Goal: Task Accomplishment & Management: Manage account settings

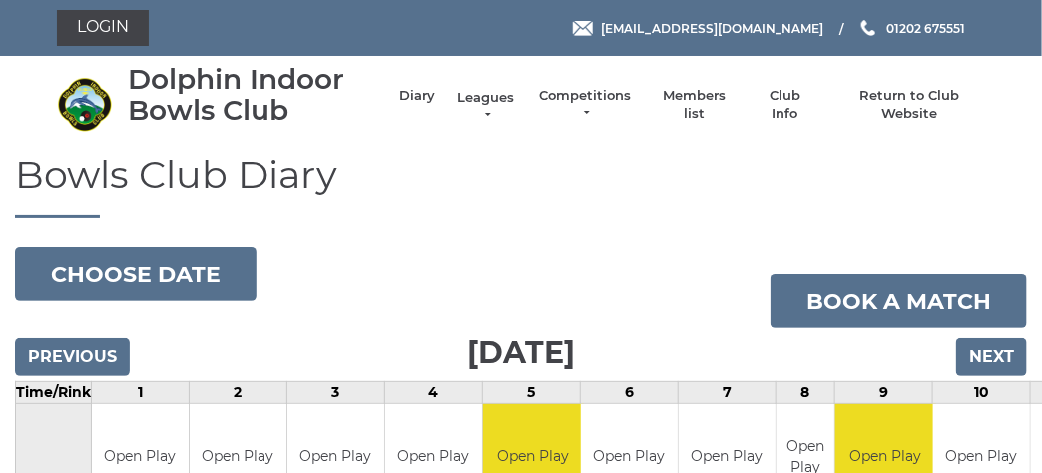
click at [470, 92] on link "Leagues" at bounding box center [486, 107] width 63 height 36
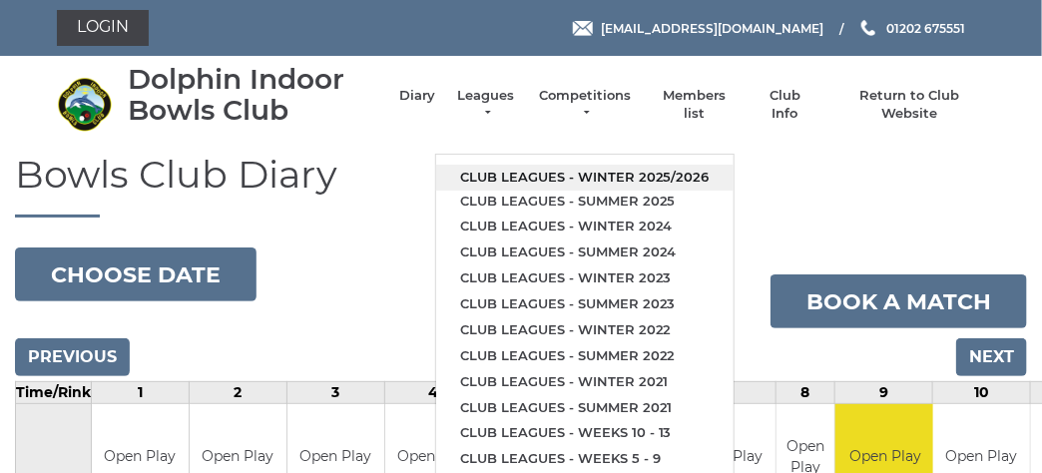
click at [502, 168] on link "Club leagues - Winter 2025/2026" at bounding box center [584, 178] width 297 height 26
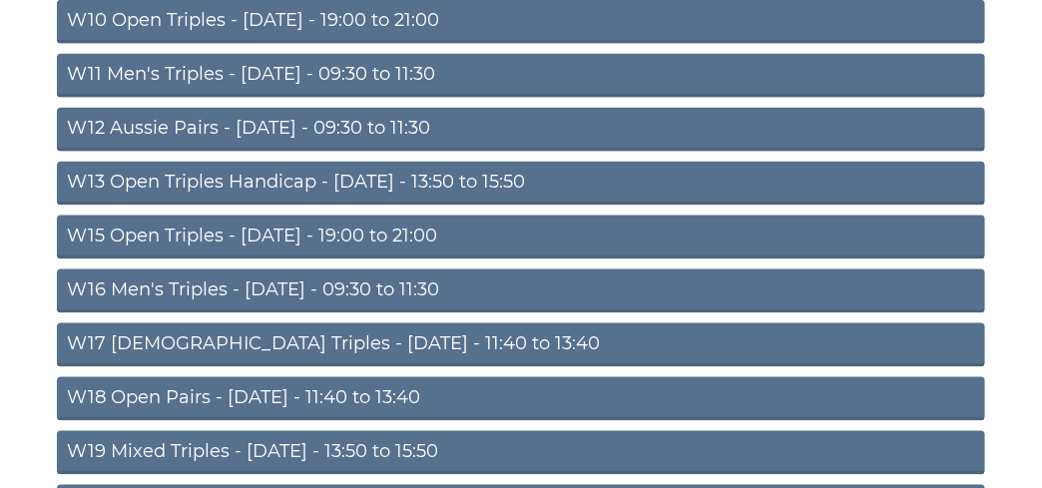
scroll to position [834, 0]
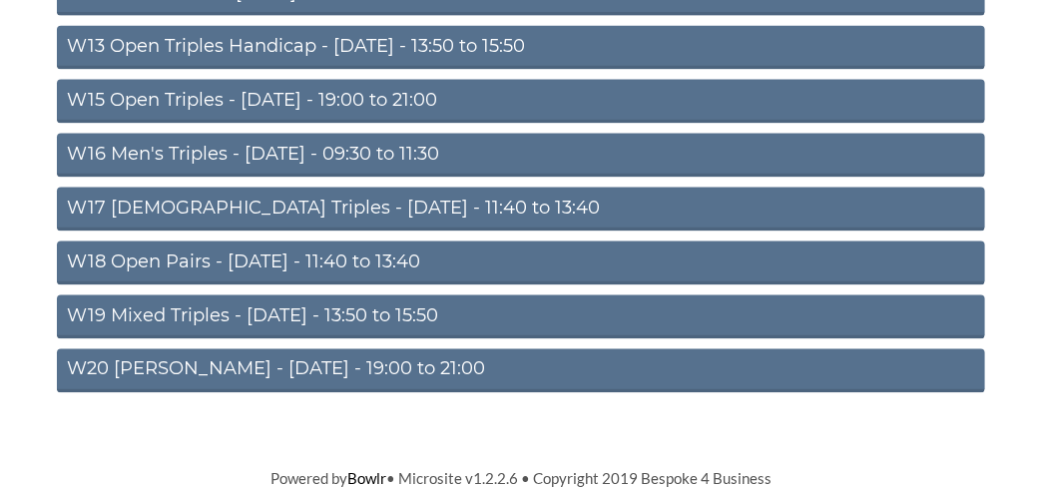
click at [371, 358] on link "W20 Aussie Pairs - Friday - 19:00 to 21:00" at bounding box center [521, 371] width 928 height 44
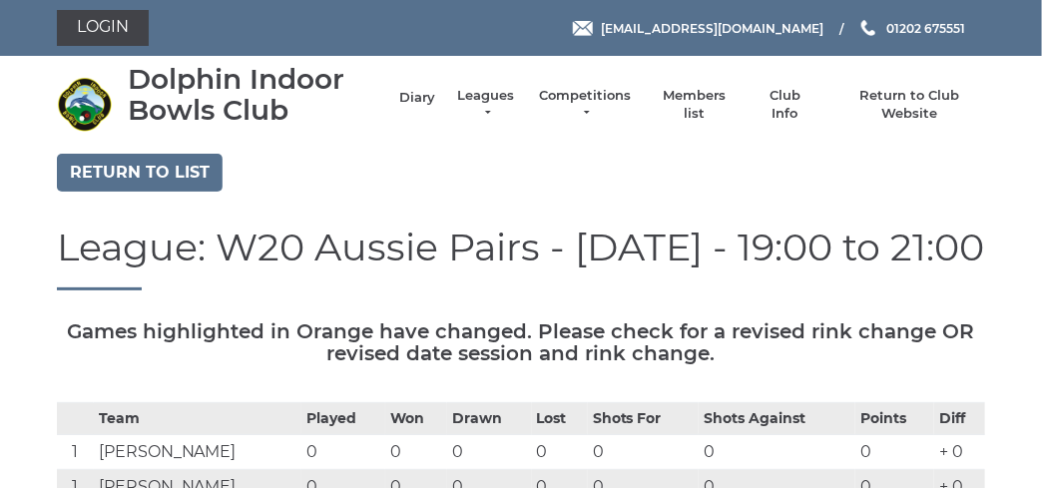
click at [422, 99] on link "Diary" at bounding box center [417, 98] width 36 height 18
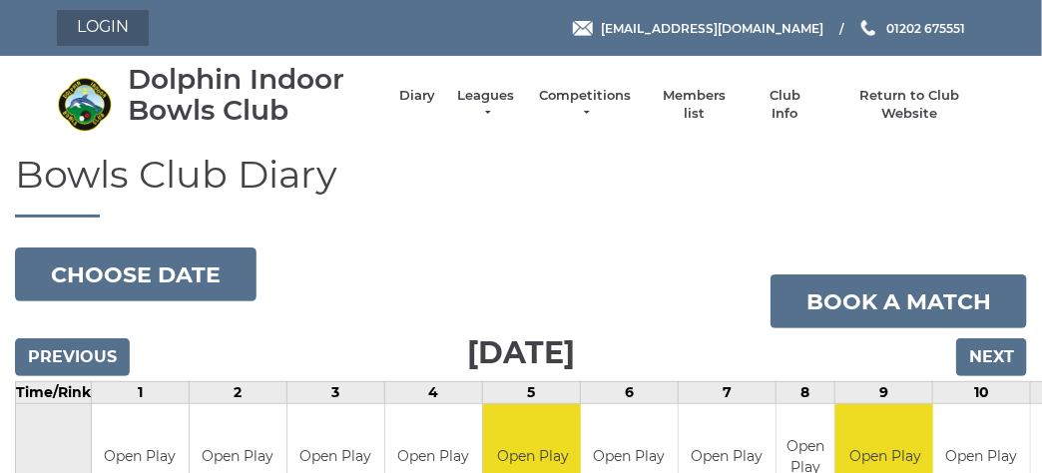
click at [102, 19] on link "Login" at bounding box center [103, 28] width 92 height 36
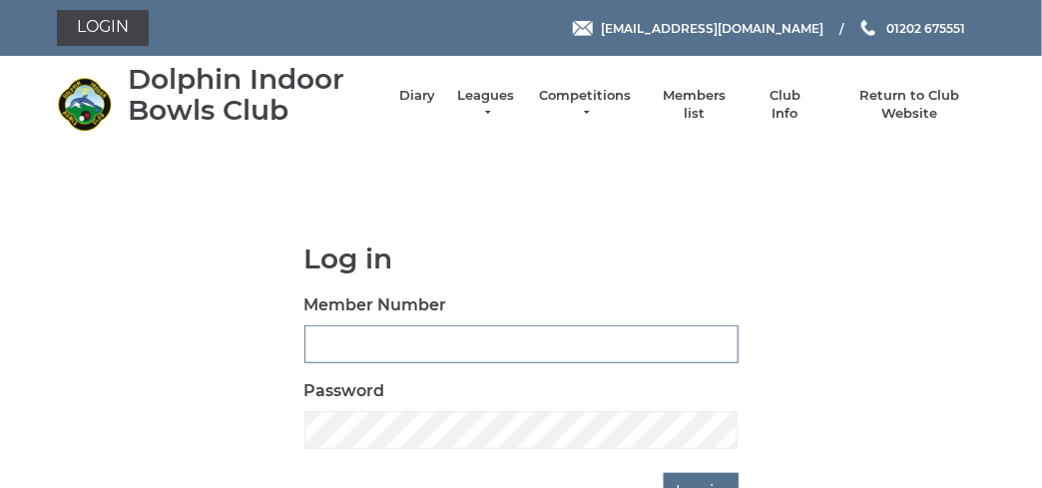
click at [434, 346] on input "Member Number" at bounding box center [521, 344] width 434 height 38
type input "3731"
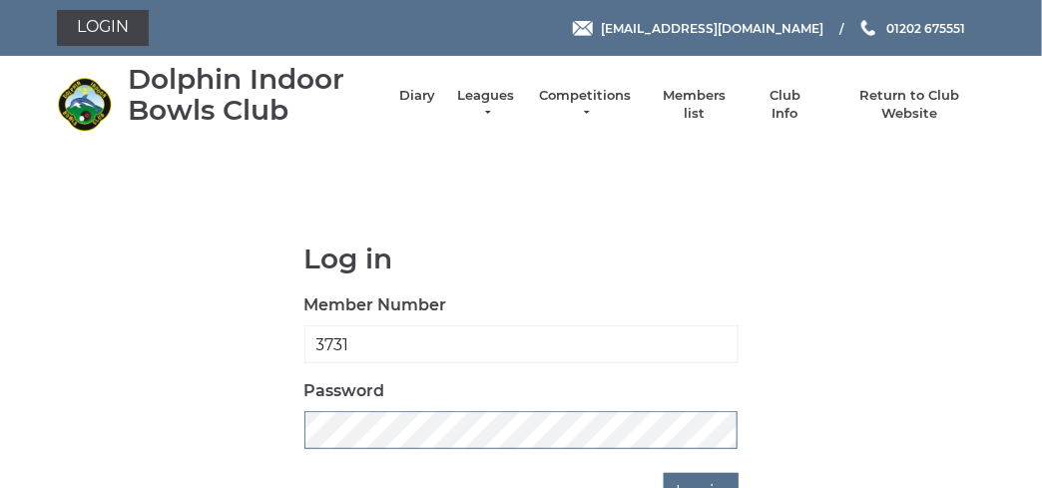
scroll to position [134, 0]
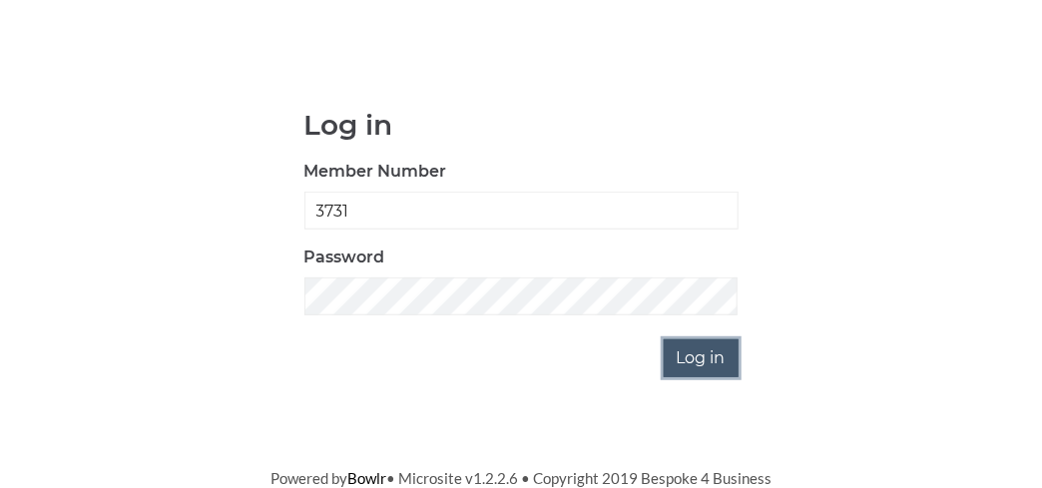
click at [706, 369] on input "Log in" at bounding box center [701, 358] width 75 height 38
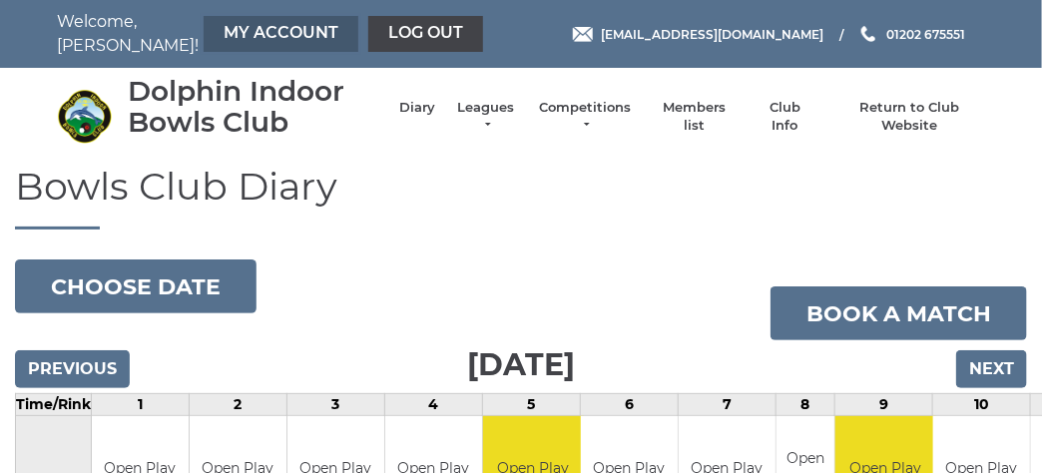
click at [204, 34] on link "My Account" at bounding box center [281, 34] width 155 height 36
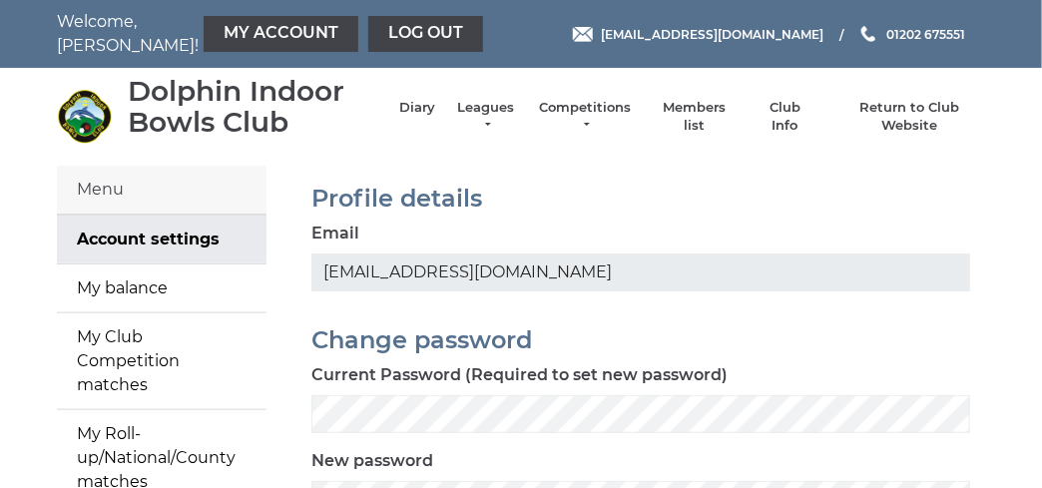
scroll to position [99, 0]
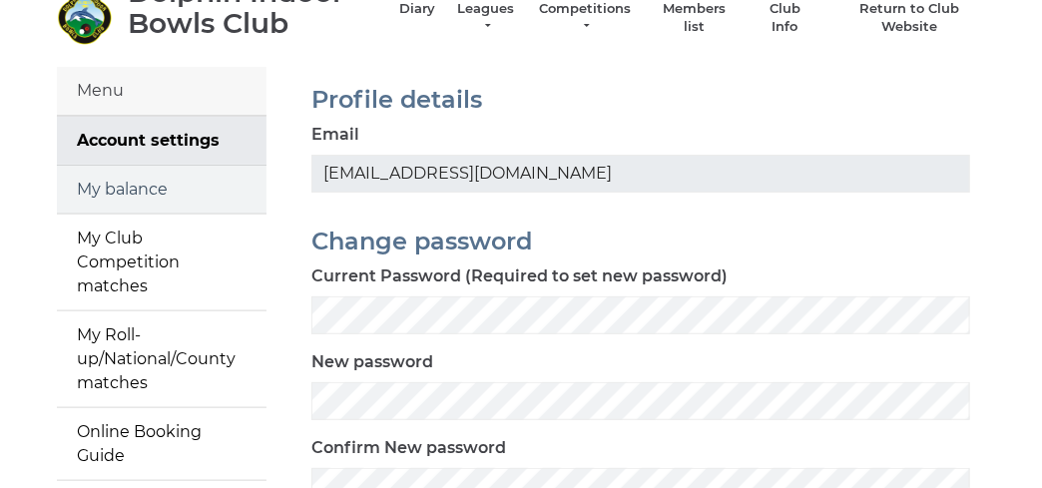
click at [129, 188] on link "My balance" at bounding box center [162, 190] width 210 height 48
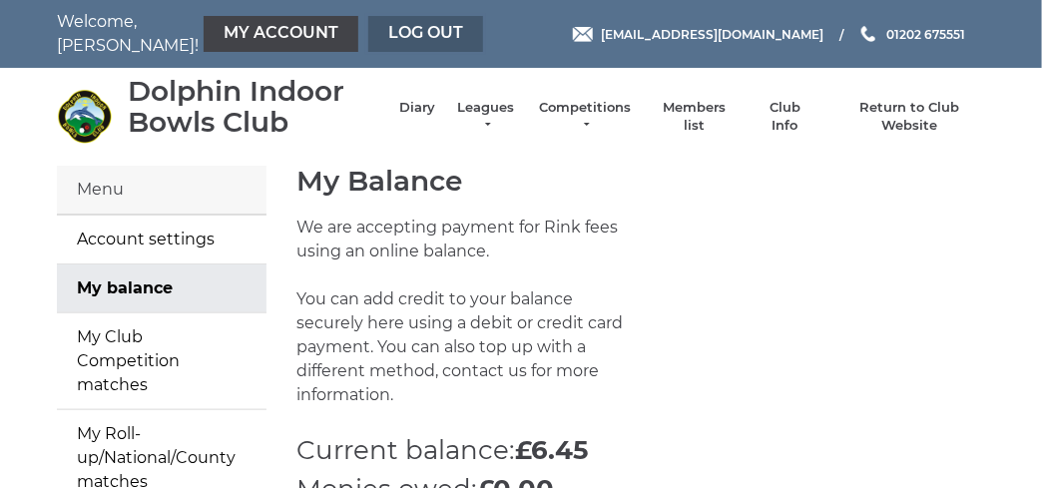
click at [368, 43] on link "Log out" at bounding box center [425, 34] width 115 height 36
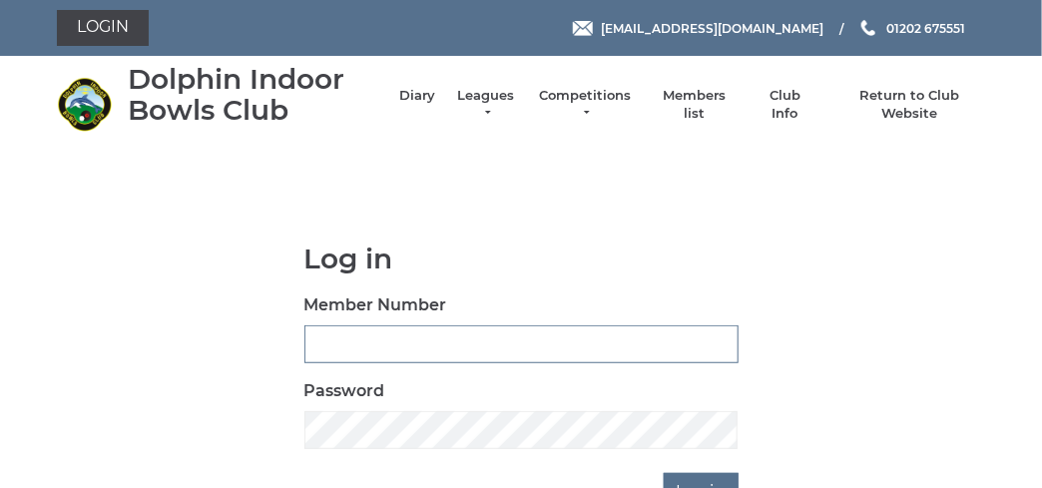
click at [324, 336] on input "Member Number" at bounding box center [521, 344] width 434 height 38
type input "3723"
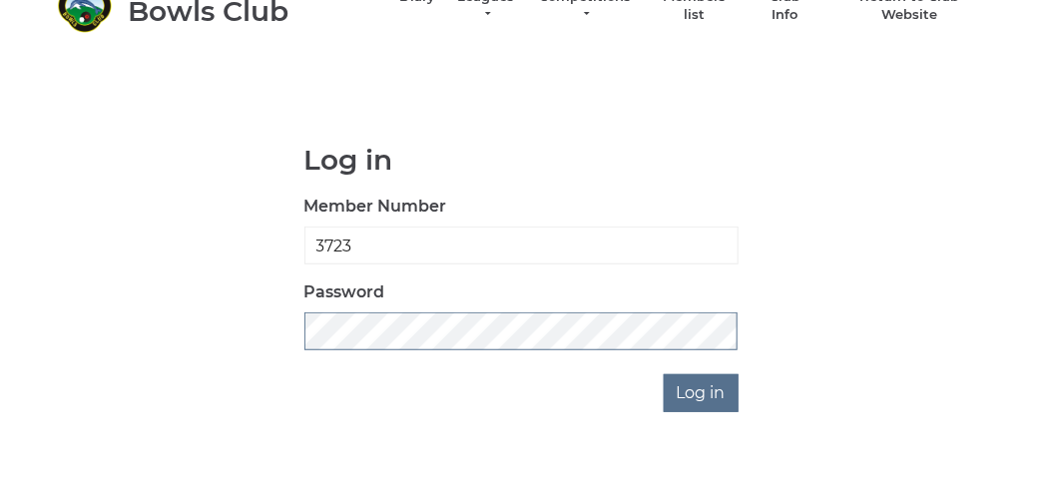
scroll to position [134, 0]
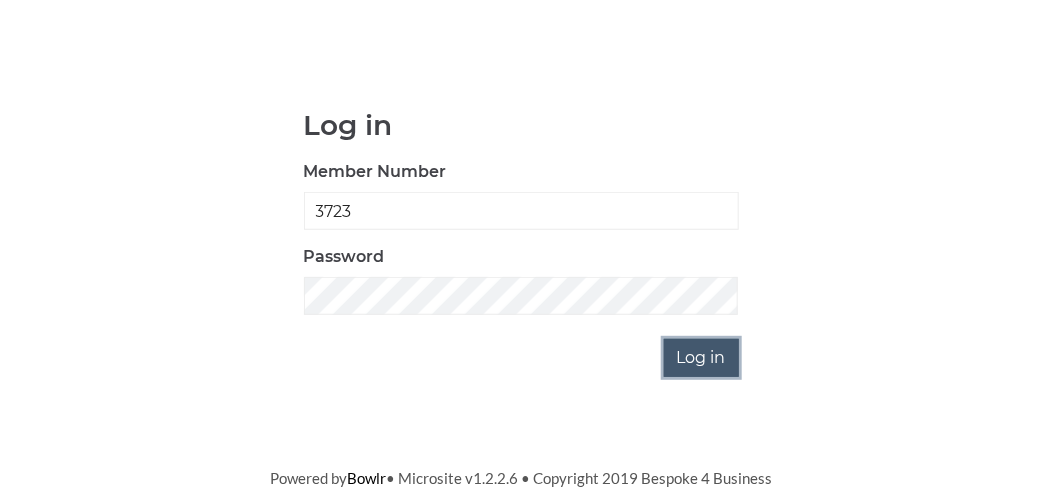
click at [731, 351] on input "Log in" at bounding box center [701, 358] width 75 height 38
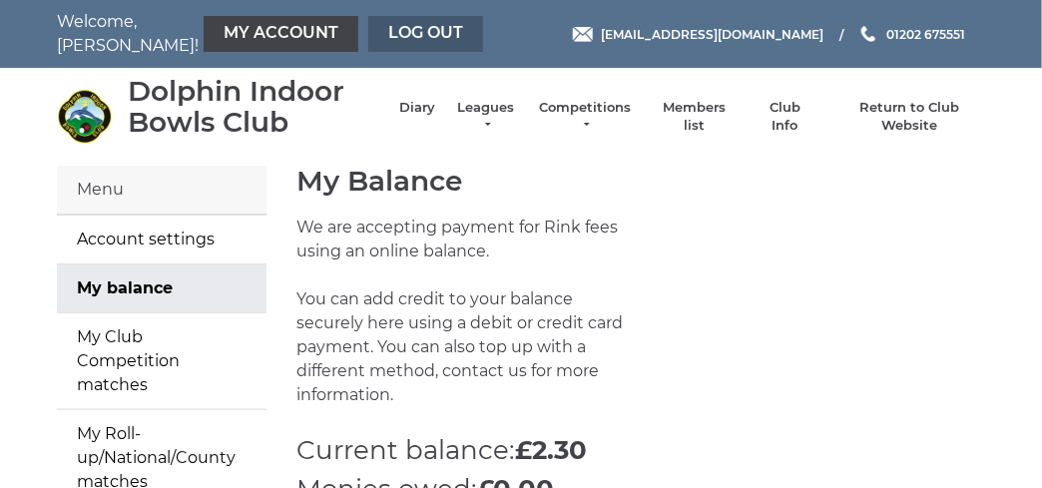
click at [368, 42] on link "Log out" at bounding box center [425, 34] width 115 height 36
